Goal: Information Seeking & Learning: Learn about a topic

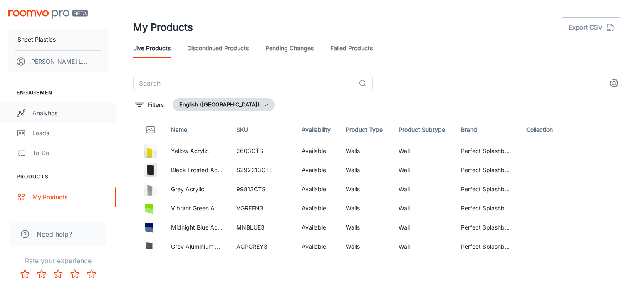
click at [47, 119] on link "Analytics" at bounding box center [58, 113] width 116 height 20
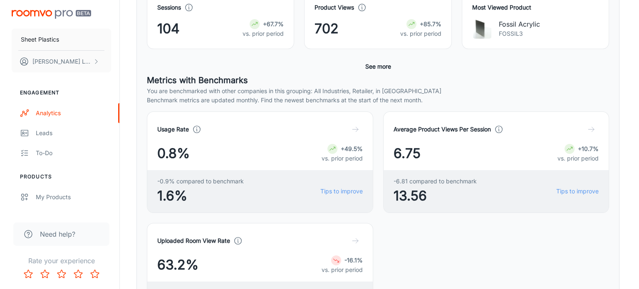
scroll to position [208, 0]
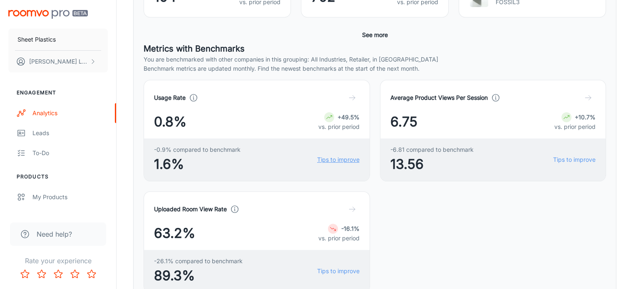
click at [317, 164] on link "Tips to improve" at bounding box center [338, 159] width 42 height 9
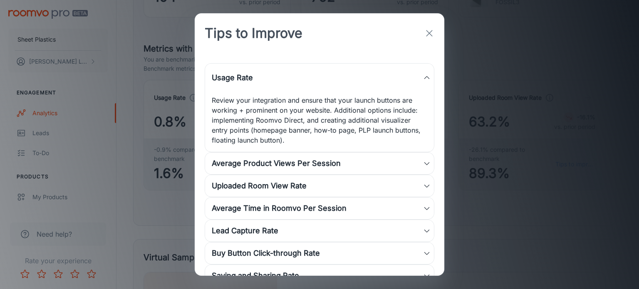
scroll to position [20, 0]
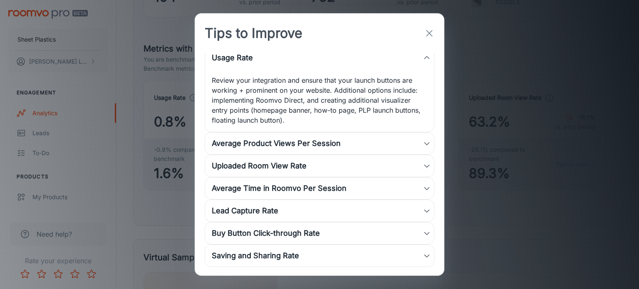
click at [330, 144] on div "Average Product Views Per Session" at bounding box center [317, 144] width 211 height 12
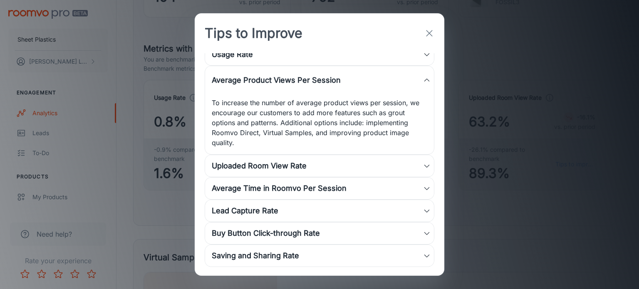
click at [317, 169] on div "Uploaded Room View Rate" at bounding box center [317, 166] width 211 height 12
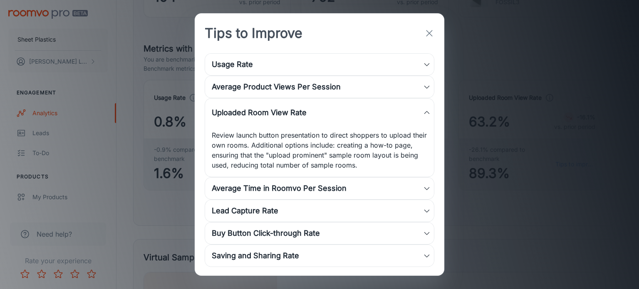
scroll to position [10, 0]
click at [323, 194] on div "Average Time in Roomvo Per Session" at bounding box center [319, 189] width 229 height 22
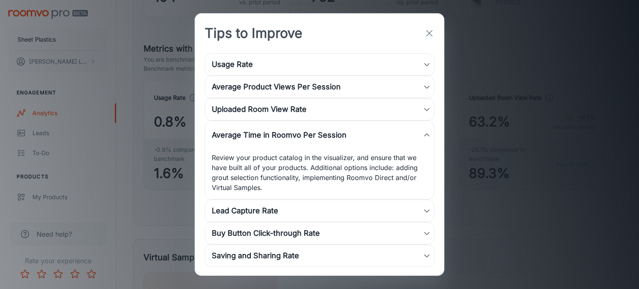
click at [289, 206] on div "Lead Capture Rate" at bounding box center [317, 211] width 211 height 12
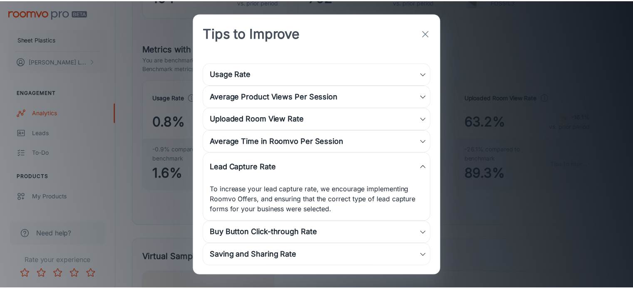
scroll to position [0, 0]
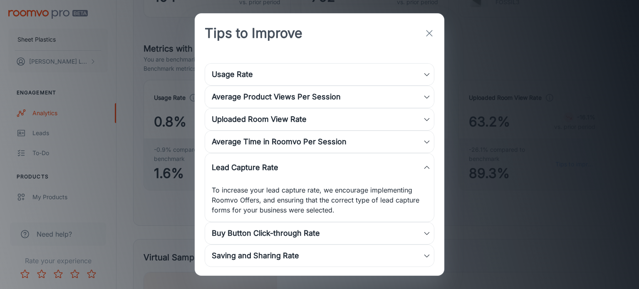
click at [334, 229] on div "Buy Button Click-through Rate" at bounding box center [317, 234] width 211 height 12
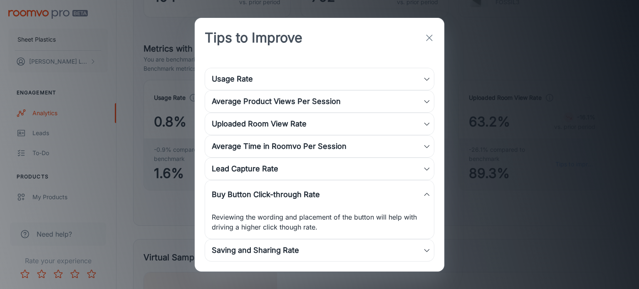
click at [313, 250] on div "Saving and Sharing Rate" at bounding box center [317, 251] width 211 height 12
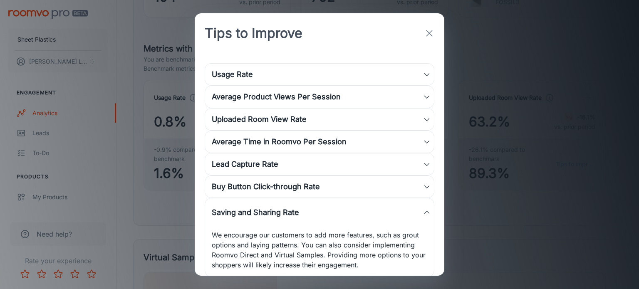
click at [428, 37] on icon "button" at bounding box center [429, 33] width 10 height 10
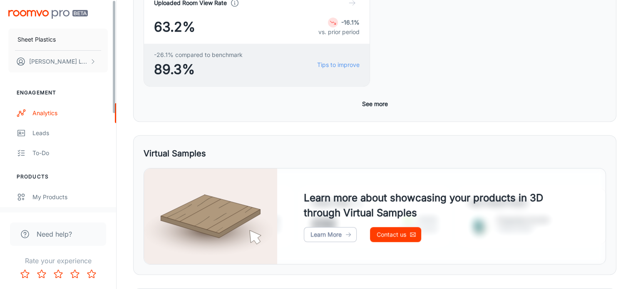
scroll to position [361, 0]
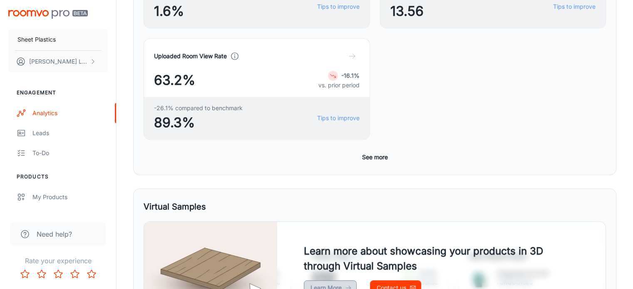
click at [332, 280] on link "Learn More" at bounding box center [330, 287] width 53 height 15
